Goal: Transaction & Acquisition: Book appointment/travel/reservation

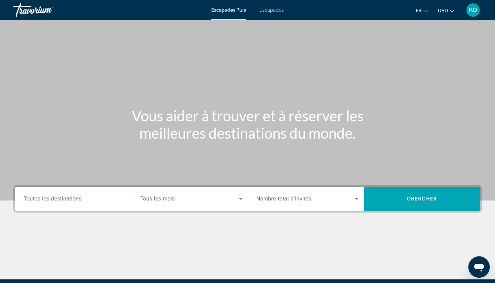
click at [267, 11] on span "Escapades" at bounding box center [271, 9] width 24 height 5
click at [109, 200] on input "Destination Toutes les destinations" at bounding box center [75, 199] width 102 height 8
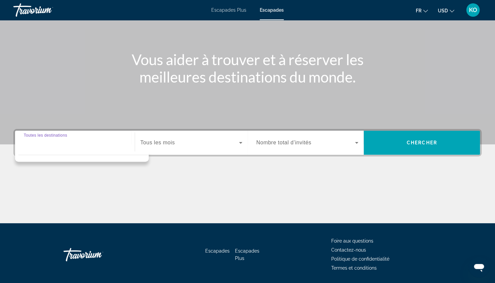
scroll to position [78, 0]
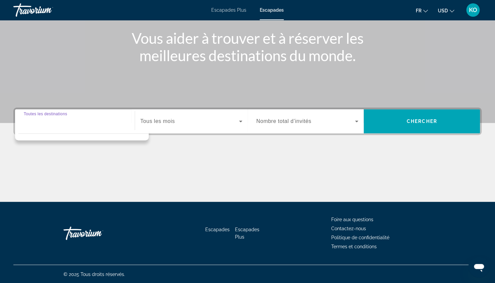
click at [117, 123] on input "Destination Toutes les destinations" at bounding box center [75, 122] width 102 height 8
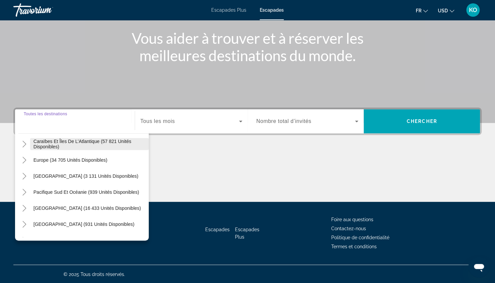
scroll to position [66, 0]
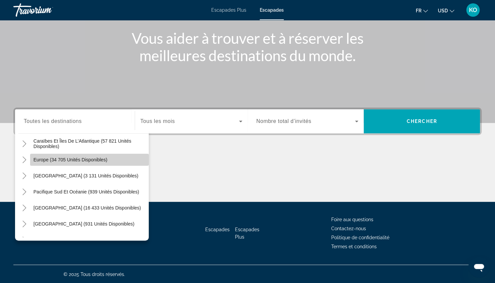
click at [100, 160] on span "Europe (34 705 unités disponibles)" at bounding box center [70, 159] width 74 height 5
type input "**********"
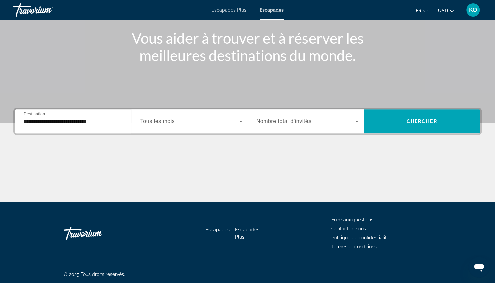
click at [109, 127] on div "**********" at bounding box center [75, 121] width 102 height 19
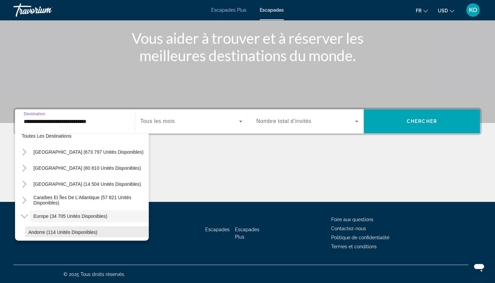
scroll to position [0, 0]
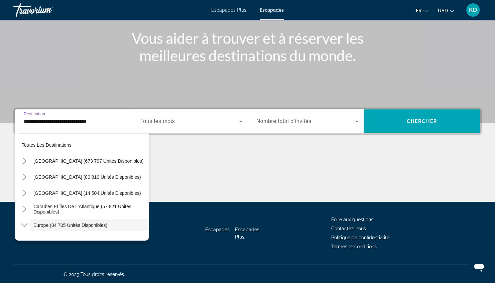
click at [178, 119] on span "Widget de recherche" at bounding box center [189, 121] width 99 height 8
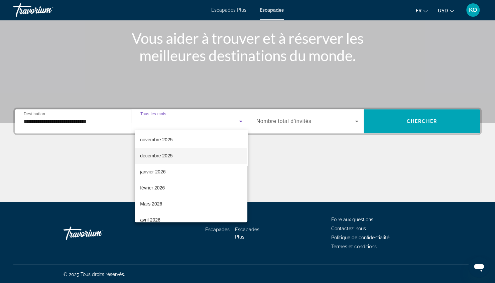
scroll to position [32, 0]
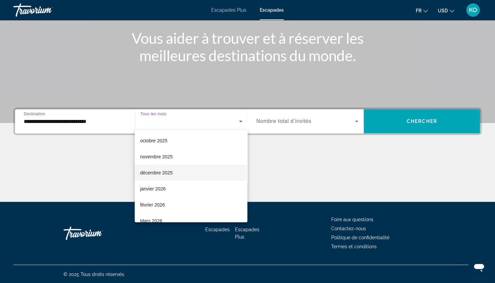
click at [218, 174] on mat-option "décembre 2025" at bounding box center [191, 173] width 113 height 16
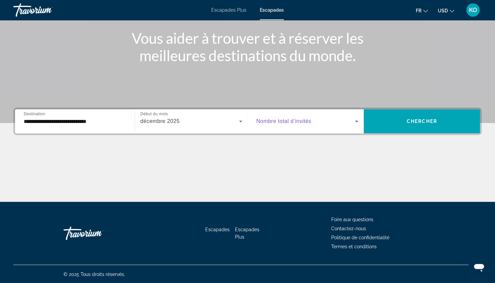
click at [344, 124] on span "Widget de recherche" at bounding box center [305, 121] width 99 height 8
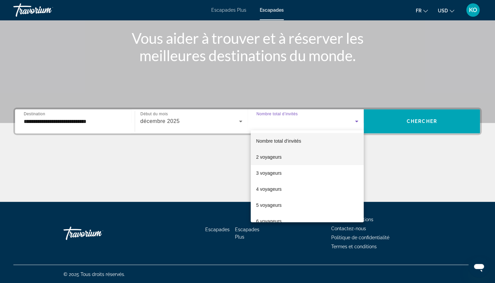
click at [323, 158] on mat-option "2 voyageurs" at bounding box center [307, 157] width 113 height 16
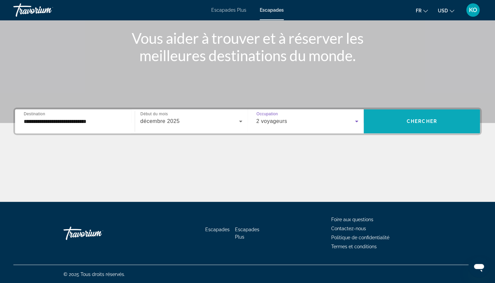
click at [407, 121] on span "Chercher" at bounding box center [422, 121] width 30 height 5
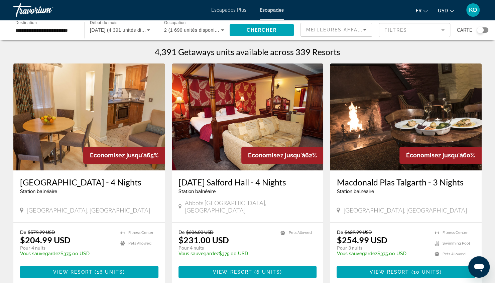
click at [449, 13] on button "USD USD ($) MXN (Mex$) CAD (Can$) GBP (£) EUR (€) AUD (A$) NZD (NZ$) CNY (CN¥)" at bounding box center [446, 11] width 16 height 10
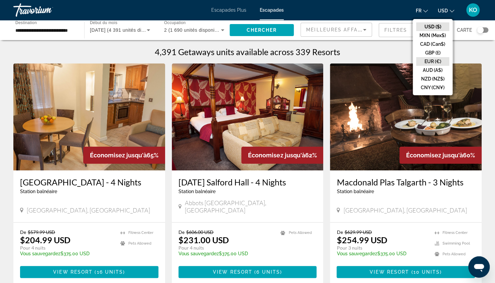
click at [441, 59] on button "EUR (€)" at bounding box center [432, 61] width 33 height 9
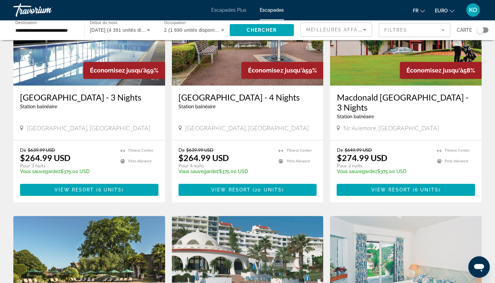
scroll to position [320, 0]
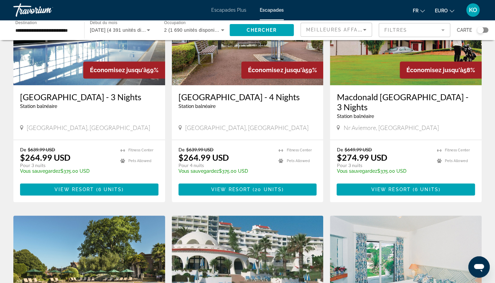
click at [483, 28] on div "Widget de recherche" at bounding box center [480, 30] width 7 height 7
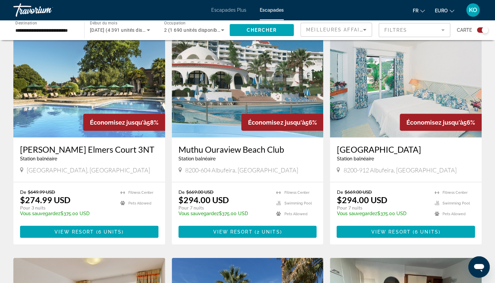
scroll to position [713, 0]
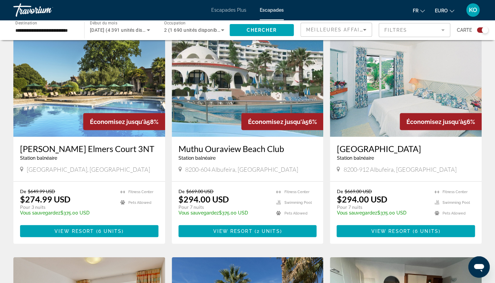
drag, startPoint x: 206, startPoint y: 209, endPoint x: 162, endPoint y: 208, distance: 44.1
click at [162, 208] on div "Économisez jusqu'à 65% [GEOGRAPHIC_DATA] - 4 Nights Station balnéaire - Ceci es…" at bounding box center [247, 30] width 475 height 944
drag, startPoint x: 162, startPoint y: 208, endPoint x: 224, endPoint y: 214, distance: 62.5
click at [224, 214] on p "Vous sauvegardez $375.00 USD" at bounding box center [223, 212] width 91 height 5
click at [441, 10] on span "EURO" at bounding box center [441, 10] width 13 height 5
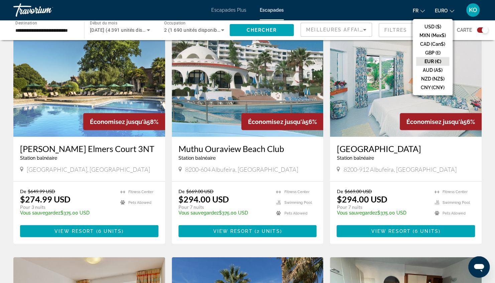
click at [439, 58] on button "EUR (€)" at bounding box center [432, 61] width 33 height 9
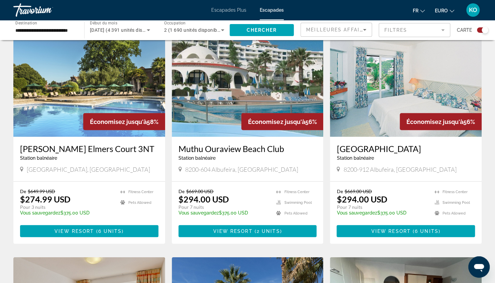
click at [450, 7] on button "EURO USD ($) MXN (Mex$) CAD (Can$) GBP (£) EUR (€) AUD (A$) NZD (NZ$) CNY (CN¥)" at bounding box center [444, 11] width 19 height 10
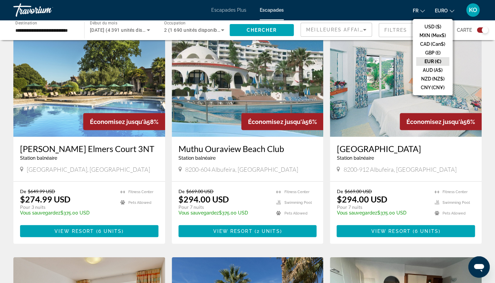
click at [440, 57] on button "EUR (€)" at bounding box center [432, 61] width 33 height 9
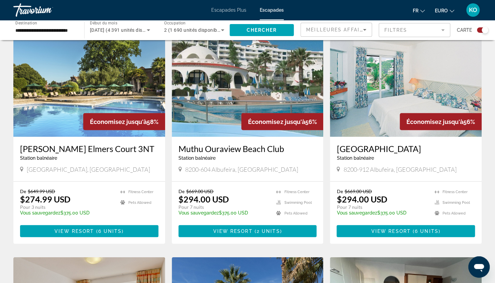
click at [446, 11] on span "EURO" at bounding box center [441, 10] width 13 height 5
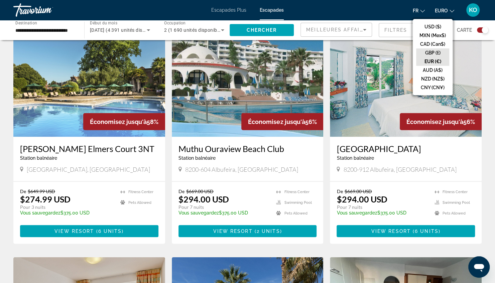
click at [436, 52] on button "GBP (£)" at bounding box center [432, 52] width 33 height 9
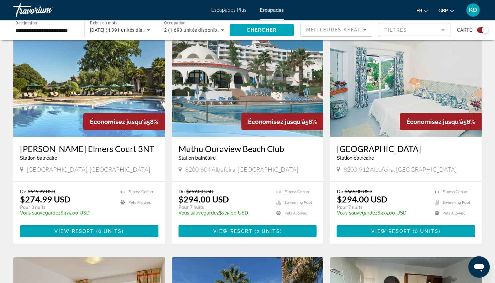
click at [447, 14] on button "GBP USD ($) MXN (Mex$) CAD (Can$) GBP (£) EUR (€) AUD (A$) NZD (NZ$) CNY (CN¥)" at bounding box center [447, 11] width 16 height 10
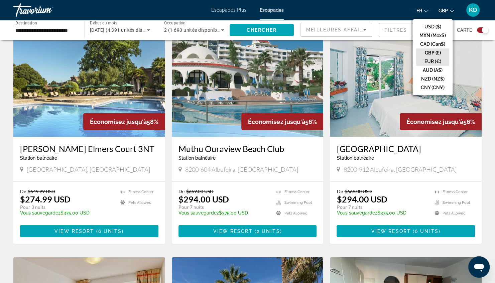
click at [434, 60] on button "EUR (€)" at bounding box center [432, 61] width 33 height 9
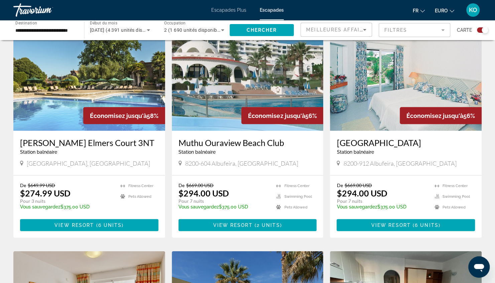
scroll to position [717, 0]
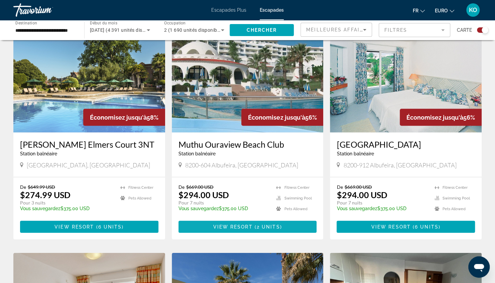
click at [245, 232] on span "Contenu principal" at bounding box center [247, 227] width 138 height 16
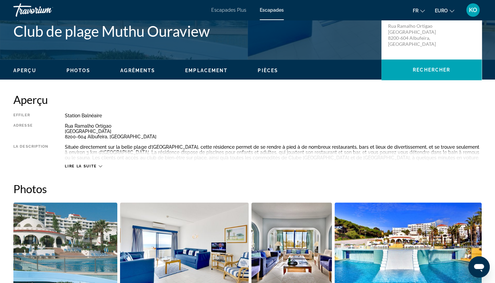
scroll to position [161, 0]
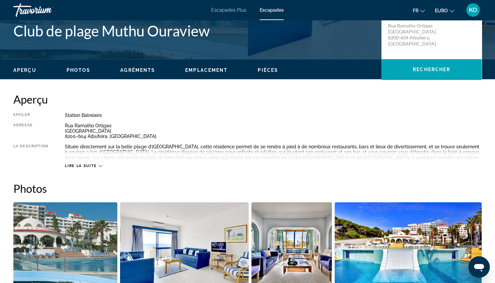
click at [97, 162] on div "Lire la suite" at bounding box center [273, 159] width 417 height 18
click at [98, 166] on div "Lire la suite" at bounding box center [83, 166] width 37 height 4
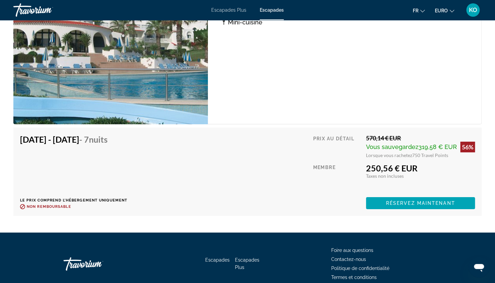
scroll to position [1339, 0]
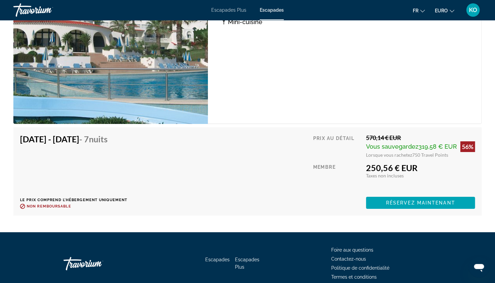
click at [411, 147] on span "Vous sauvegardez" at bounding box center [392, 146] width 52 height 7
drag, startPoint x: 392, startPoint y: 138, endPoint x: 363, endPoint y: 140, distance: 28.9
click at [363, 140] on div "Prix au détail 570,14 € EUR Vous sauvegardez 319,58 € EUR 56% Lorsque vous rach…" at bounding box center [394, 171] width 162 height 75
drag, startPoint x: 363, startPoint y: 140, endPoint x: 358, endPoint y: 153, distance: 13.5
click at [358, 153] on div "Prix au détail" at bounding box center [337, 146] width 48 height 24
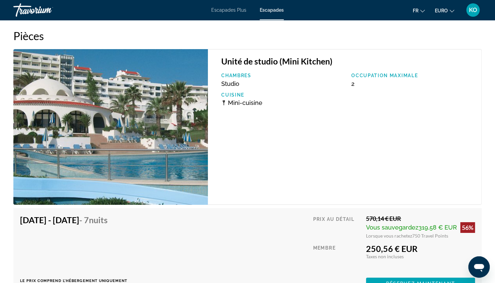
scroll to position [1258, 0]
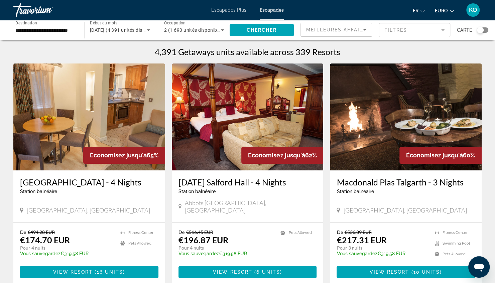
click at [78, 25] on div "**********" at bounding box center [45, 30] width 71 height 19
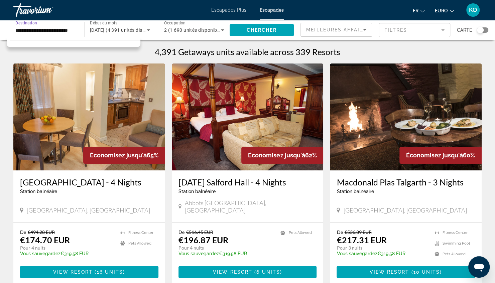
scroll to position [0, 8]
click at [68, 31] on input "**********" at bounding box center [45, 30] width 60 height 8
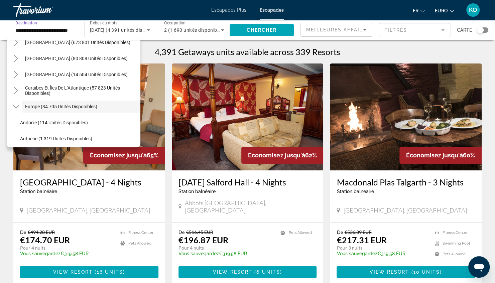
scroll to position [0, 0]
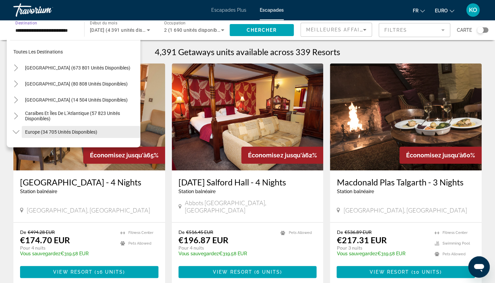
click at [64, 132] on span "Europe (34 705 unités disponibles)" at bounding box center [61, 131] width 72 height 5
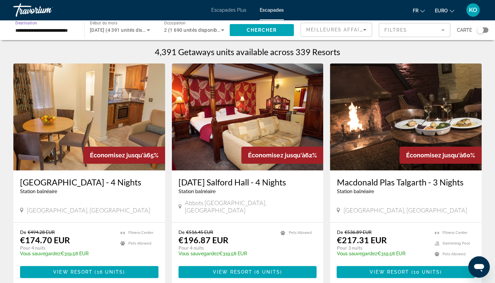
click at [67, 33] on input "**********" at bounding box center [45, 30] width 60 height 8
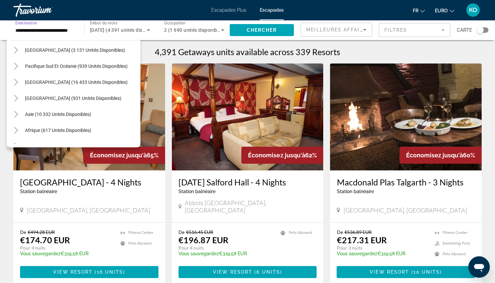
scroll to position [509, 0]
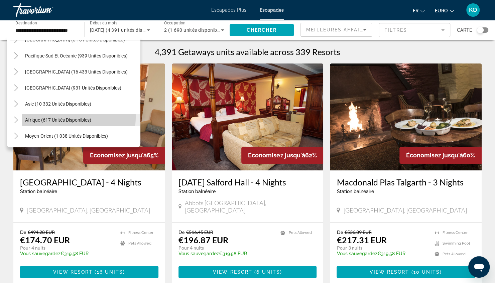
click at [59, 116] on span "Widget de recherche" at bounding box center [81, 120] width 119 height 16
type input "**********"
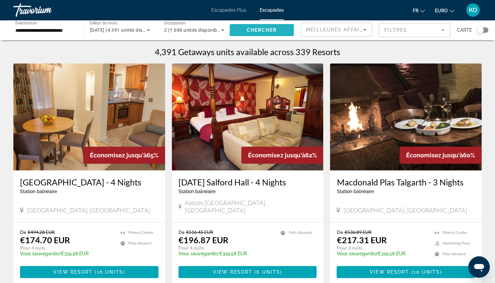
click at [263, 31] on span "Chercher" at bounding box center [262, 29] width 30 height 5
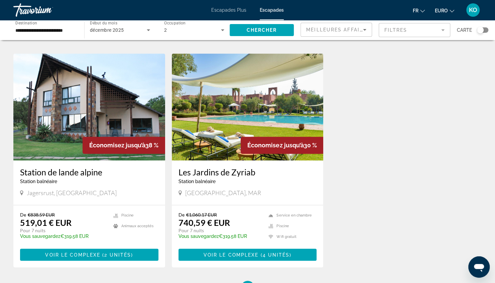
scroll to position [506, 0]
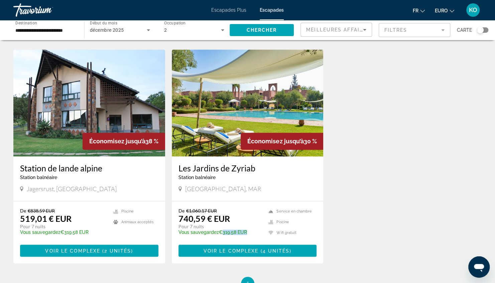
drag, startPoint x: 220, startPoint y: 194, endPoint x: 246, endPoint y: 193, distance: 26.1
click at [246, 230] on p "Vous sauvegardez €319.58 EUR" at bounding box center [220, 232] width 84 height 5
click at [241, 208] on div "De €1,060.17 EUR 740,59 € EUR Pour 7 nuits Vous sauvegardez €319.58 EUR intérim…" at bounding box center [220, 224] width 84 height 32
drag, startPoint x: 182, startPoint y: 179, endPoint x: 214, endPoint y: 178, distance: 32.1
click at [214, 214] on font "740,59 € EUR" at bounding box center [203, 219] width 51 height 10
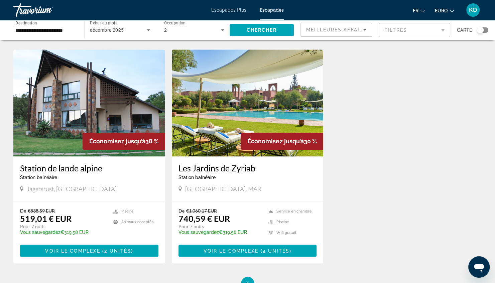
drag, startPoint x: 214, startPoint y: 178, endPoint x: 194, endPoint y: 156, distance: 29.6
click at [194, 185] on div "[GEOGRAPHIC_DATA], MAR" at bounding box center [247, 189] width 138 height 9
click at [263, 248] on span "4 unités" at bounding box center [275, 250] width 27 height 5
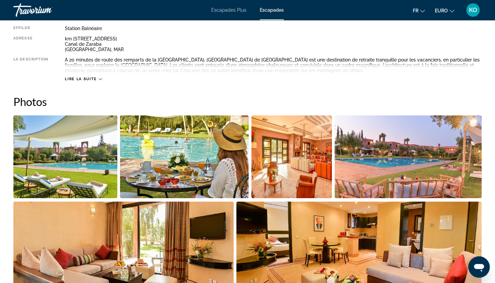
click at [272, 168] on img "Ouvrir le curseur d’image en plein écran" at bounding box center [291, 156] width 81 height 83
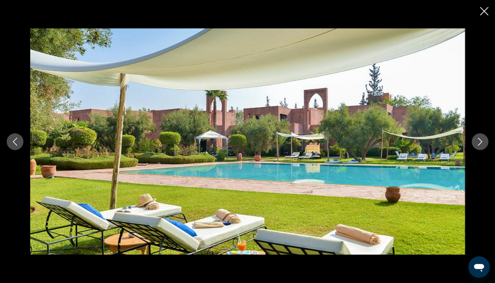
scroll to position [154, 0]
click at [487, 9] on icon "Fermer le diaporama" at bounding box center [484, 11] width 8 height 8
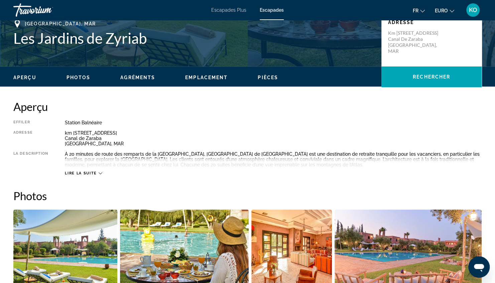
click at [94, 175] on span "Lire la suite" at bounding box center [81, 173] width 32 height 4
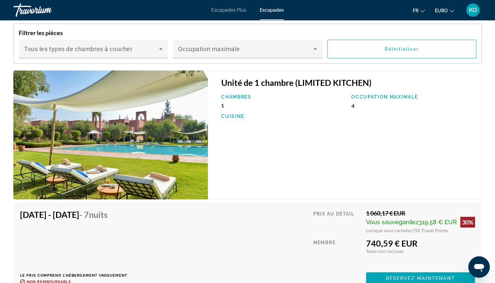
scroll to position [1097, 0]
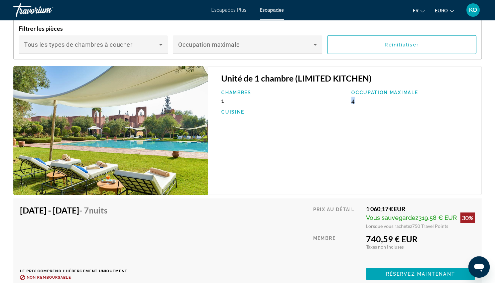
drag, startPoint x: 351, startPoint y: 100, endPoint x: 362, endPoint y: 99, distance: 11.4
click at [362, 99] on div "Occupation maximale 4" at bounding box center [413, 97] width 130 height 14
drag, startPoint x: 362, startPoint y: 99, endPoint x: 289, endPoint y: 132, distance: 79.9
click at [289, 132] on div "Unité de 1 chambre (LIMITED KITCHEN) Chambres 1 Occupation maximale 4 Cuisine" at bounding box center [345, 130] width 274 height 129
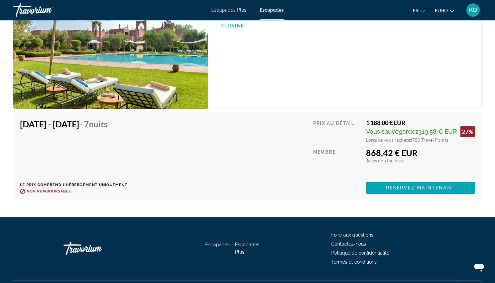
scroll to position [1436, 0]
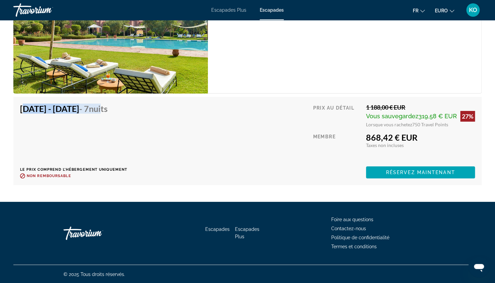
drag, startPoint x: 18, startPoint y: 109, endPoint x: 145, endPoint y: 116, distance: 127.5
click at [145, 116] on div "[DATE] - [DATE] - 7 nuits Le prix comprend l’hébergement uniquement Remboursabl…" at bounding box center [247, 141] width 468 height 88
drag, startPoint x: 145, startPoint y: 116, endPoint x: 142, endPoint y: 145, distance: 29.3
click at [127, 145] on div "[DATE] - [DATE] - 7 nuits Le prix comprend l’hébergement uniquement Remboursabl…" at bounding box center [73, 141] width 107 height 75
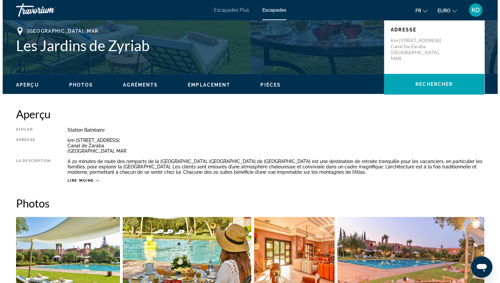
scroll to position [0, 0]
